Goal: Check status: Check status

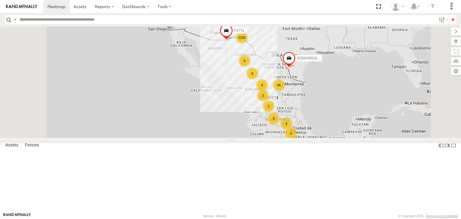
click at [51, 22] on input "text" at bounding box center [226, 19] width 419 height 9
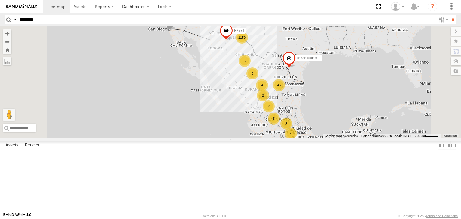
type input "********"
click at [449, 15] on input "**" at bounding box center [452, 19] width 7 height 9
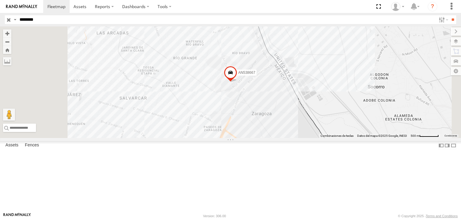
click at [0, 0] on div "CAJAS" at bounding box center [0, 0] width 0 height 0
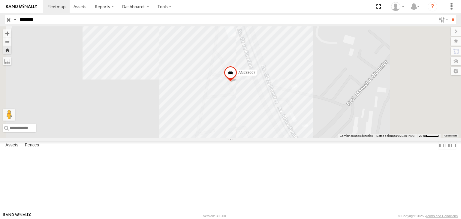
click at [237, 82] on span at bounding box center [230, 74] width 13 height 16
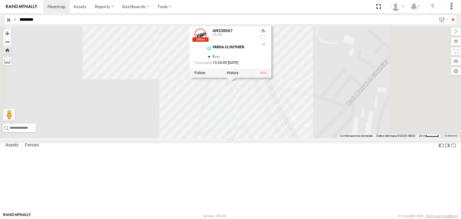
click at [226, 129] on div "AN538667 AN538667 CAJAS [PERSON_NAME] 31.65568 , -106.34501 0 13:24:49 [DATE]" at bounding box center [230, 82] width 461 height 112
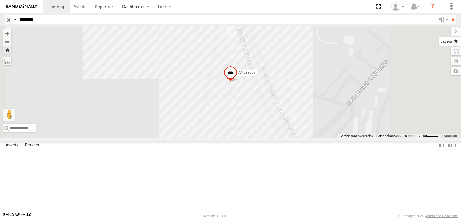
click at [457, 41] on label at bounding box center [450, 41] width 22 height 8
click at [0, 0] on div "Basemaps" at bounding box center [0, 0] width 0 height 0
click at [0, 0] on label at bounding box center [0, 0] width 0 height 0
click at [0, 0] on span "Satellite" at bounding box center [0, 0] width 0 height 0
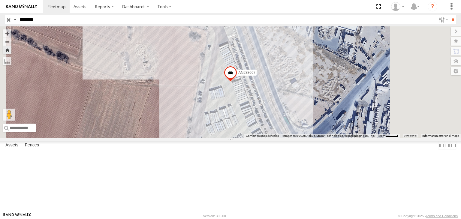
click at [222, 92] on div "AN538667" at bounding box center [230, 82] width 461 height 112
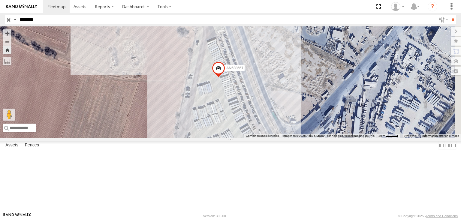
drag, startPoint x: 228, startPoint y: 111, endPoint x: 215, endPoint y: 107, distance: 14.3
click at [215, 107] on div "AN538667" at bounding box center [230, 82] width 461 height 112
